Goal: Task Accomplishment & Management: Complete application form

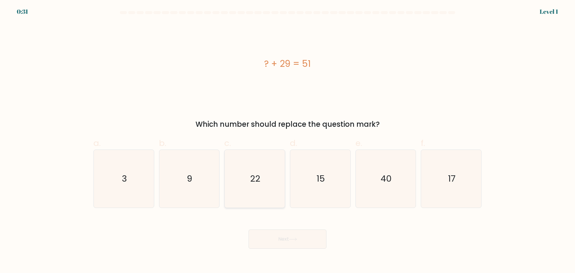
click at [260, 189] on icon "22" at bounding box center [255, 179] width 58 height 58
click at [287, 140] on input "c. 22" at bounding box center [287, 139] width 0 height 4
radio input "true"
click at [282, 231] on button "Next" at bounding box center [288, 238] width 78 height 19
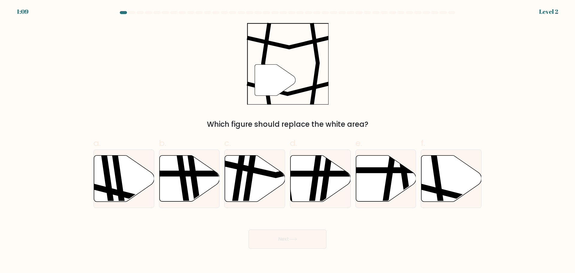
click at [376, 93] on div "" Which figure should replace the white area?" at bounding box center [287, 76] width 395 height 107
click at [448, 184] on icon at bounding box center [451, 178] width 60 height 46
click at [288, 140] on input "f." at bounding box center [287, 139] width 0 height 4
radio input "true"
click at [309, 246] on button "Next" at bounding box center [288, 238] width 78 height 19
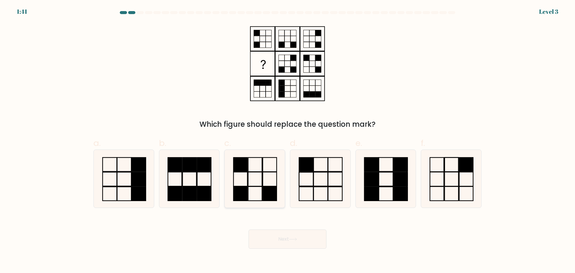
click at [262, 166] on rect at bounding box center [255, 164] width 14 height 14
click at [287, 140] on input "c." at bounding box center [287, 139] width 0 height 4
radio input "true"
click at [282, 243] on button "Next" at bounding box center [288, 238] width 78 height 19
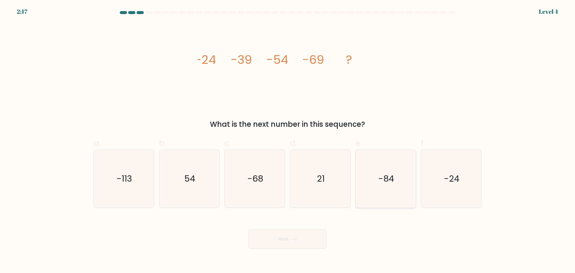
click at [380, 171] on icon "-84" at bounding box center [386, 179] width 58 height 58
click at [288, 140] on input "e. -84" at bounding box center [287, 139] width 0 height 4
radio input "true"
click at [304, 232] on button "Next" at bounding box center [288, 238] width 78 height 19
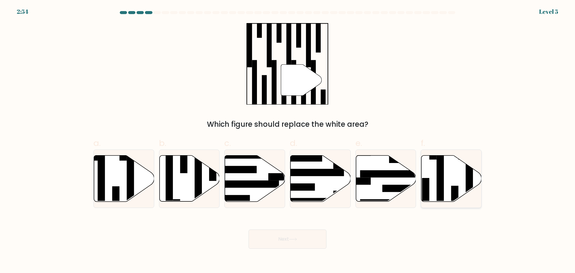
click at [456, 171] on icon at bounding box center [451, 178] width 60 height 46
click at [288, 140] on input "f." at bounding box center [287, 139] width 0 height 4
radio input "true"
click at [302, 235] on button "Next" at bounding box center [288, 238] width 78 height 19
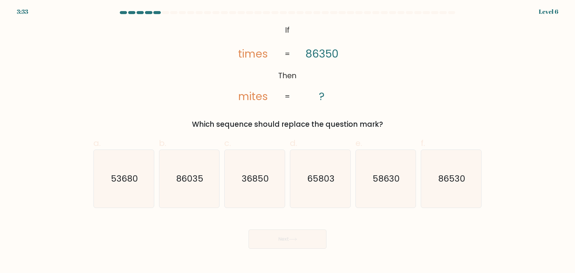
click at [287, 187] on div "d. 65803" at bounding box center [320, 172] width 66 height 71
click at [264, 188] on icon "36850" at bounding box center [255, 179] width 58 height 58
click at [287, 140] on input "c. 36850" at bounding box center [287, 139] width 0 height 4
radio input "true"
click at [286, 231] on button "Next" at bounding box center [288, 238] width 78 height 19
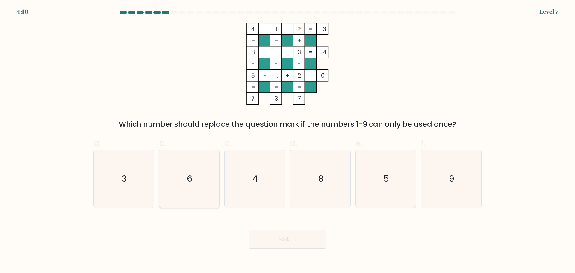
click at [199, 180] on icon "6" at bounding box center [189, 179] width 58 height 58
click at [287, 140] on input "b. 6" at bounding box center [287, 139] width 0 height 4
radio input "true"
click at [276, 235] on button "Next" at bounding box center [288, 238] width 78 height 19
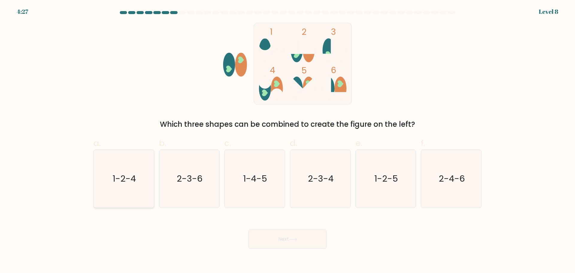
click at [128, 182] on text "1-2-4" at bounding box center [124, 178] width 23 height 12
click at [287, 140] on input "a. 1-2-4" at bounding box center [287, 139] width 0 height 4
radio input "true"
click at [202, 185] on icon "2-3-6" at bounding box center [189, 179] width 58 height 58
click at [287, 140] on input "b. 2-3-6" at bounding box center [287, 139] width 0 height 4
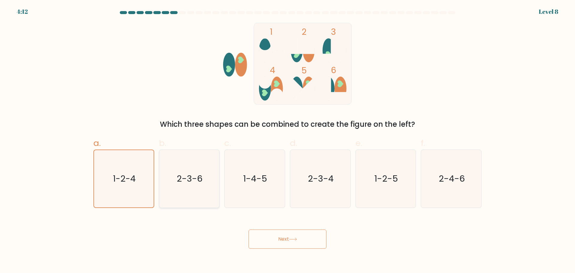
radio input "true"
click at [278, 237] on button "Next" at bounding box center [288, 238] width 78 height 19
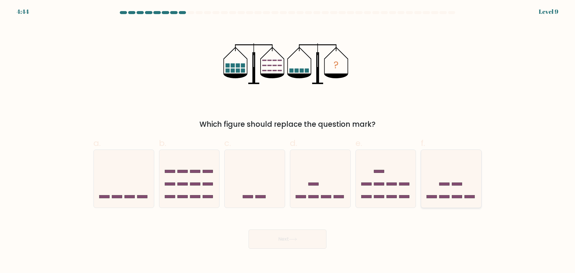
click at [450, 193] on icon at bounding box center [451, 179] width 60 height 50
click at [288, 140] on input "f." at bounding box center [287, 139] width 0 height 4
radio input "true"
click at [320, 230] on button "Next" at bounding box center [288, 238] width 78 height 19
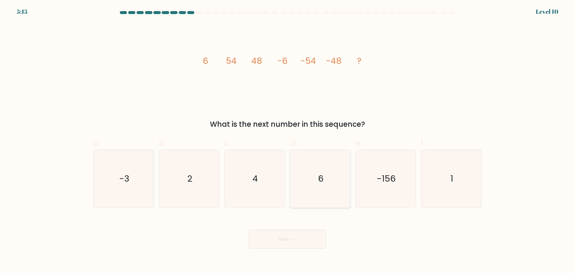
drag, startPoint x: 313, startPoint y: 179, endPoint x: 316, endPoint y: 192, distance: 12.7
click at [313, 180] on icon "6" at bounding box center [320, 179] width 58 height 58
click at [288, 140] on input "d. 6" at bounding box center [287, 139] width 0 height 4
radio input "true"
click at [300, 233] on button "Next" at bounding box center [288, 238] width 78 height 19
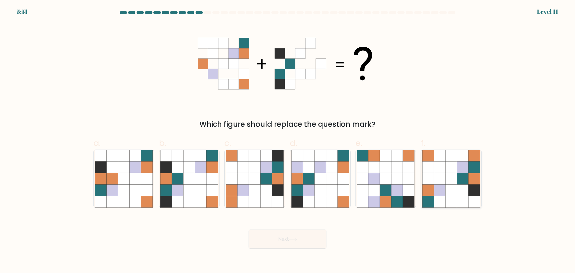
click at [451, 188] on icon at bounding box center [450, 189] width 11 height 11
click at [288, 140] on input "f." at bounding box center [287, 139] width 0 height 4
radio input "true"
click at [197, 184] on icon at bounding box center [200, 178] width 11 height 11
click at [287, 140] on input "b." at bounding box center [287, 139] width 0 height 4
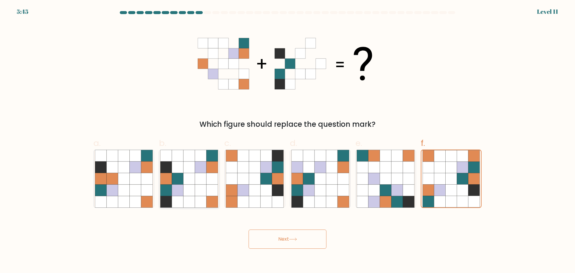
radio input "true"
click at [283, 236] on button "Next" at bounding box center [288, 238] width 78 height 19
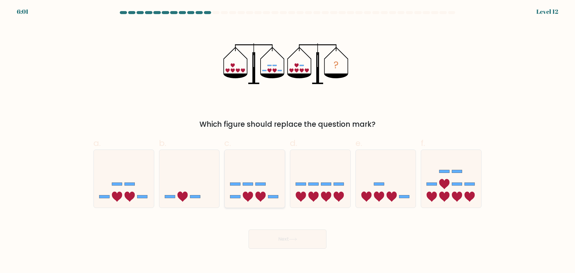
click at [249, 190] on icon at bounding box center [255, 179] width 60 height 50
click at [287, 140] on input "c." at bounding box center [287, 139] width 0 height 4
radio input "true"
click at [280, 234] on button "Next" at bounding box center [288, 238] width 78 height 19
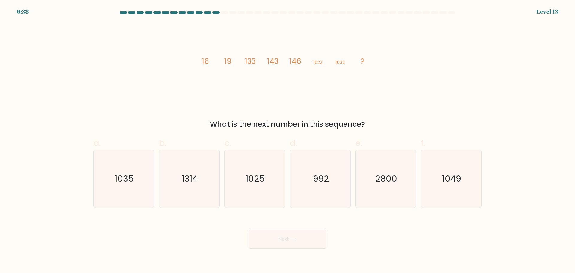
click at [464, 106] on div "image/svg+xml 16 19 133 143 146 1022 1032 ? What is the next number in this seq…" at bounding box center [287, 76] width 395 height 107
click at [128, 190] on icon "1035" at bounding box center [124, 179] width 58 height 58
click at [287, 140] on input "a. 1035" at bounding box center [287, 139] width 0 height 4
radio input "true"
click at [300, 243] on button "Next" at bounding box center [288, 238] width 78 height 19
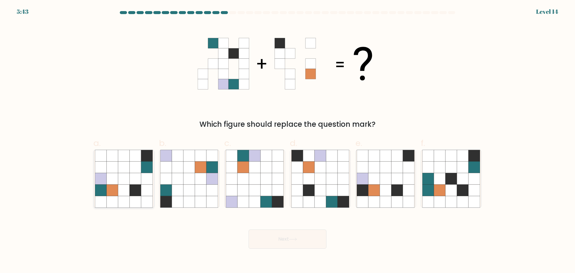
click at [133, 175] on icon at bounding box center [135, 178] width 11 height 11
click at [287, 140] on input "a." at bounding box center [287, 139] width 0 height 4
radio input "true"
click at [278, 233] on button "Next" at bounding box center [288, 238] width 78 height 19
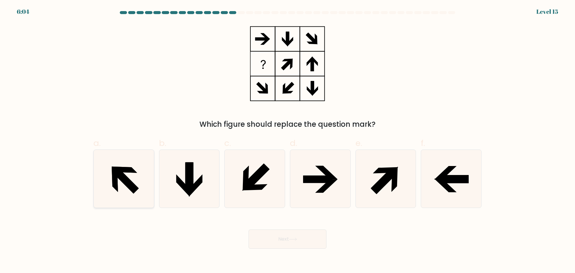
click at [125, 168] on icon at bounding box center [124, 169] width 25 height 6
click at [287, 140] on input "a." at bounding box center [287, 139] width 0 height 4
radio input "true"
click at [306, 242] on button "Next" at bounding box center [288, 238] width 78 height 19
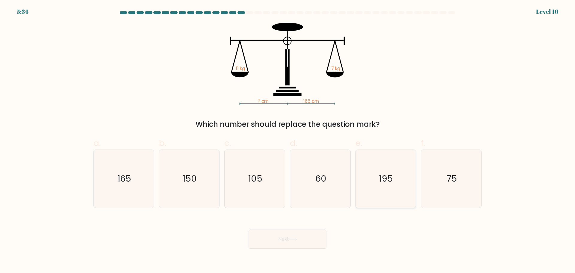
click at [384, 174] on text "195" at bounding box center [386, 178] width 14 height 12
click at [288, 140] on input "e. 195" at bounding box center [287, 139] width 0 height 4
radio input "true"
click at [307, 245] on button "Next" at bounding box center [288, 238] width 78 height 19
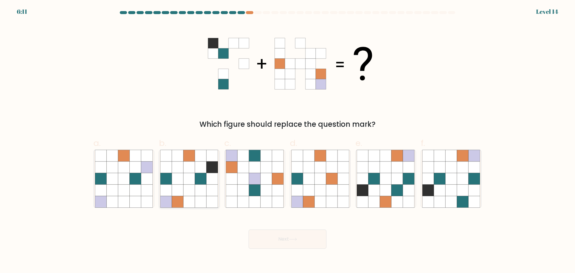
click at [187, 179] on icon at bounding box center [189, 178] width 11 height 11
click at [287, 140] on input "b." at bounding box center [287, 139] width 0 height 4
radio input "true"
click at [269, 237] on button "Next" at bounding box center [288, 238] width 78 height 19
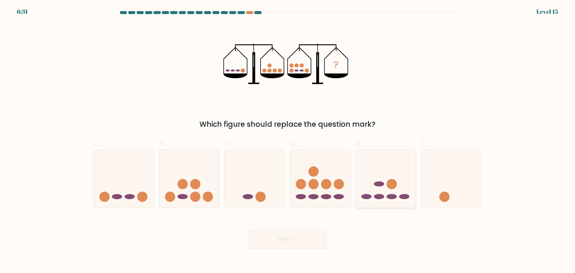
click at [382, 154] on icon at bounding box center [386, 179] width 60 height 50
click at [288, 140] on input "e." at bounding box center [287, 139] width 0 height 4
radio input "true"
click at [300, 243] on button "Next" at bounding box center [288, 238] width 78 height 19
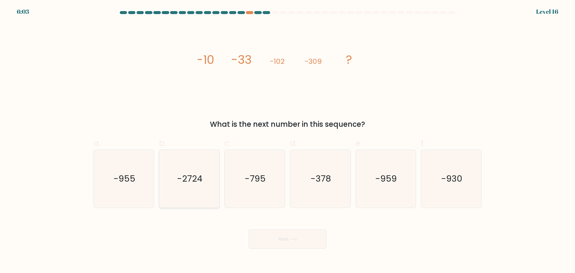
click at [187, 185] on icon "-2724" at bounding box center [189, 179] width 58 height 58
click at [287, 140] on input "b. -2724" at bounding box center [287, 139] width 0 height 4
radio input "true"
click at [280, 237] on button "Next" at bounding box center [288, 238] width 78 height 19
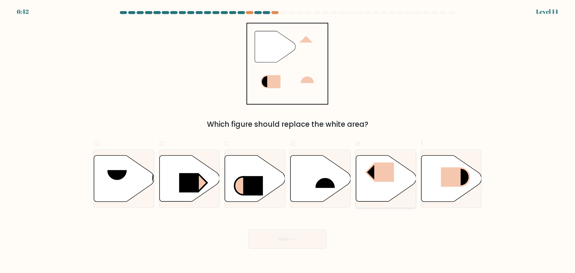
click at [383, 182] on icon at bounding box center [386, 178] width 60 height 46
click at [288, 140] on input "e." at bounding box center [287, 139] width 0 height 4
radio input "true"
click at [297, 240] on icon at bounding box center [293, 238] width 8 height 3
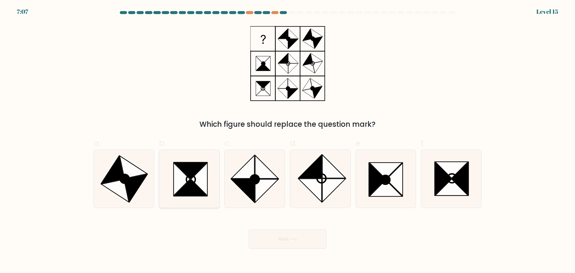
click at [177, 190] on icon at bounding box center [182, 179] width 16 height 33
click at [287, 140] on input "b." at bounding box center [287, 139] width 0 height 4
radio input "true"
click at [287, 236] on button "Next" at bounding box center [288, 238] width 78 height 19
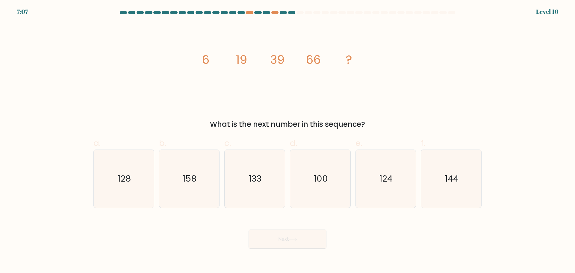
drag, startPoint x: 329, startPoint y: 174, endPoint x: 305, endPoint y: 231, distance: 62.1
click at [329, 175] on icon "100" at bounding box center [320, 179] width 58 height 58
click at [288, 140] on input "d. 100" at bounding box center [287, 139] width 0 height 4
radio input "true"
click at [287, 243] on button "Next" at bounding box center [288, 238] width 78 height 19
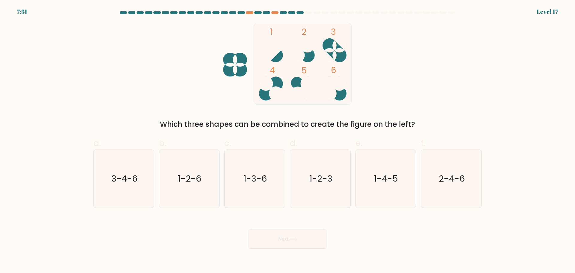
click at [186, 80] on div "1 2 3 4 5 6 Which three shapes can be combined to create the figure on the left?" at bounding box center [287, 76] width 395 height 107
click at [139, 191] on icon "3-4-6" at bounding box center [124, 179] width 58 height 58
click at [287, 140] on input "a. 3-4-6" at bounding box center [287, 139] width 0 height 4
radio input "true"
click at [275, 242] on button "Next" at bounding box center [288, 238] width 78 height 19
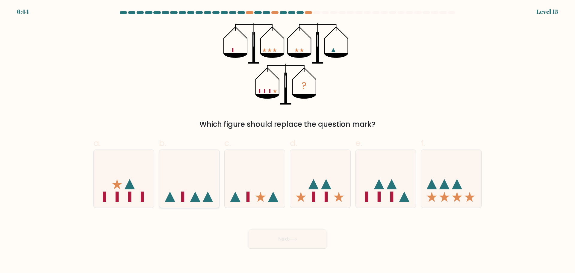
click at [185, 184] on icon at bounding box center [189, 179] width 60 height 50
click at [287, 140] on input "b." at bounding box center [287, 139] width 0 height 4
radio input "true"
click at [253, 235] on button "Next" at bounding box center [288, 238] width 78 height 19
